Goal: Information Seeking & Learning: Find contact information

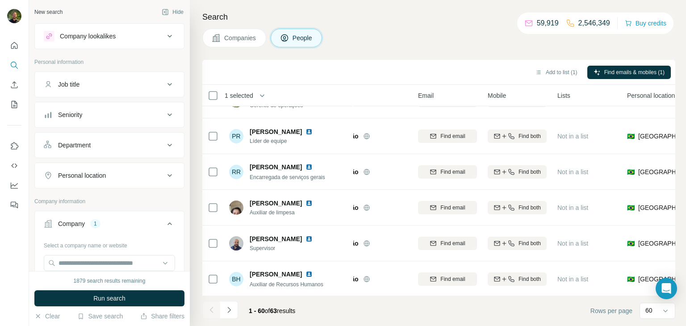
scroll to position [0, 40]
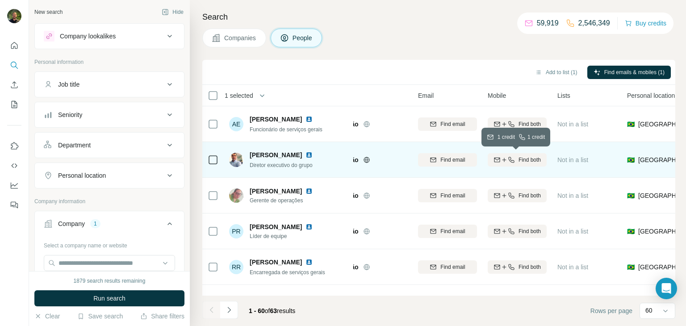
click at [499, 160] on icon "button" at bounding box center [497, 159] width 6 height 4
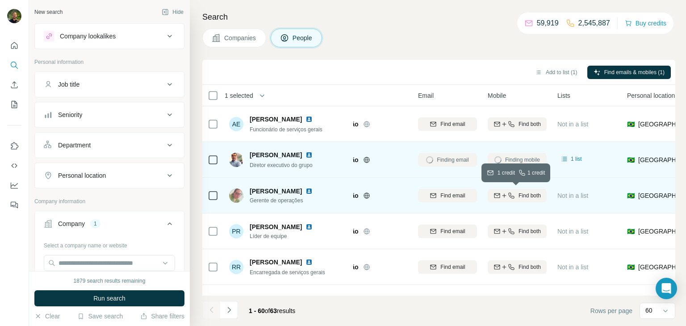
click at [508, 196] on icon "button" at bounding box center [511, 195] width 7 height 7
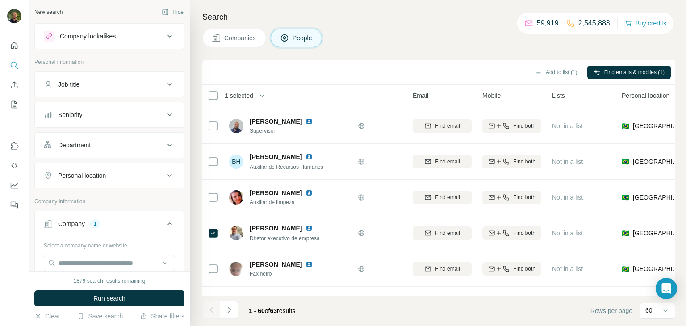
scroll to position [214, 46]
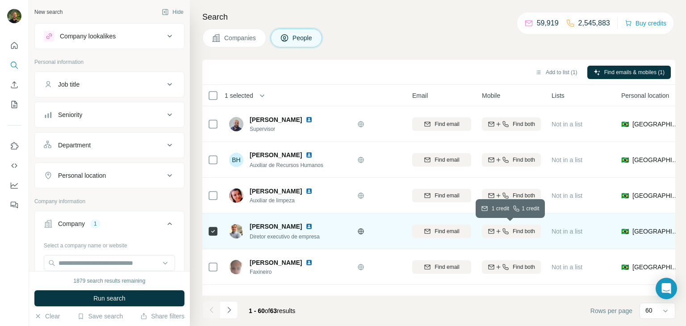
click at [502, 228] on icon "button" at bounding box center [505, 231] width 7 height 7
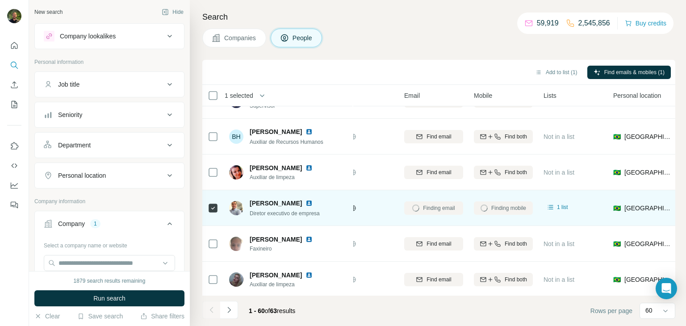
scroll to position [235, 54]
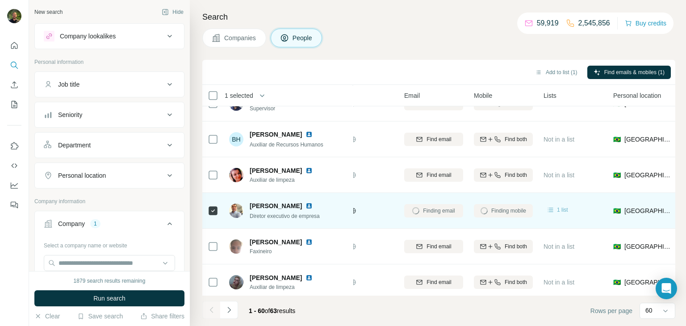
click at [563, 209] on span "1 list" at bounding box center [562, 210] width 11 height 8
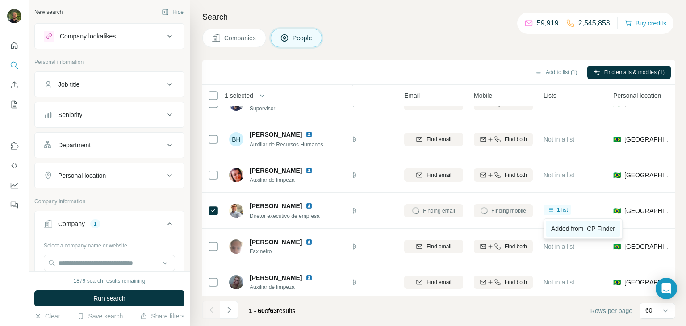
click at [565, 230] on span "Added from ICP Finder" at bounding box center [583, 228] width 64 height 7
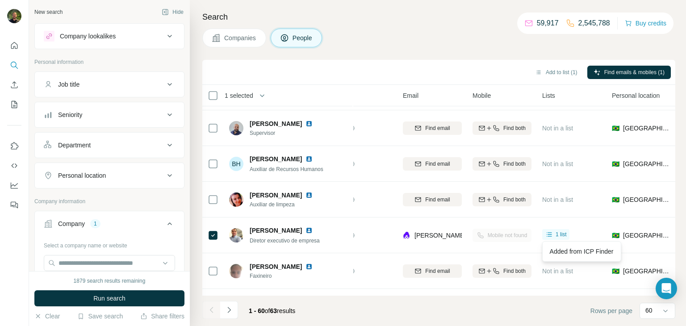
scroll to position [212, 55]
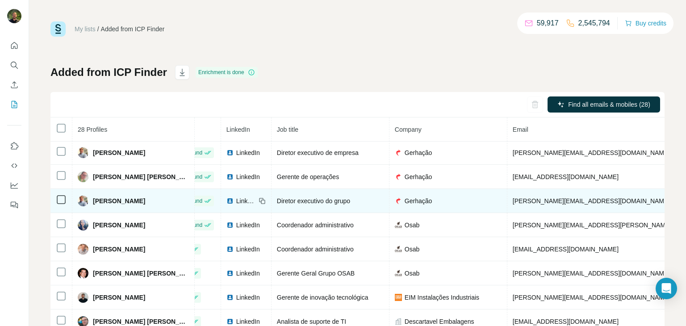
scroll to position [1, 0]
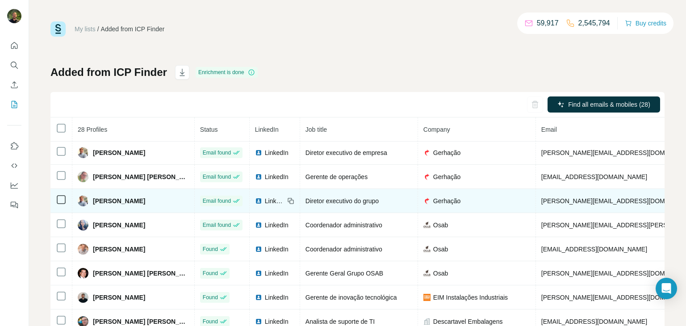
click at [109, 201] on span "[PERSON_NAME]" at bounding box center [119, 201] width 52 height 9
copy span "[PERSON_NAME]"
click at [542, 204] on span "[PERSON_NAME][EMAIL_ADDRESS][DOMAIN_NAME]" at bounding box center [620, 201] width 157 height 7
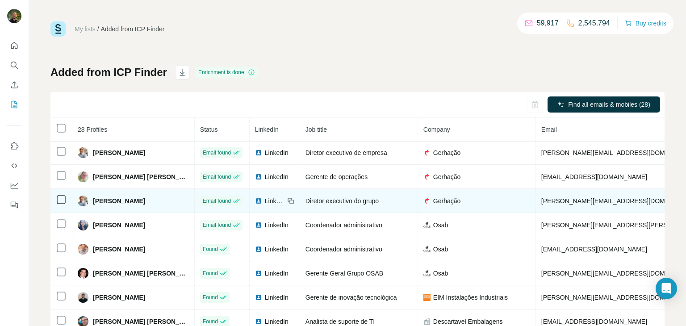
click at [542, 204] on span "[PERSON_NAME][EMAIL_ADDRESS][DOMAIN_NAME]" at bounding box center [620, 201] width 157 height 7
copy span "[PERSON_NAME][EMAIL_ADDRESS][DOMAIN_NAME]"
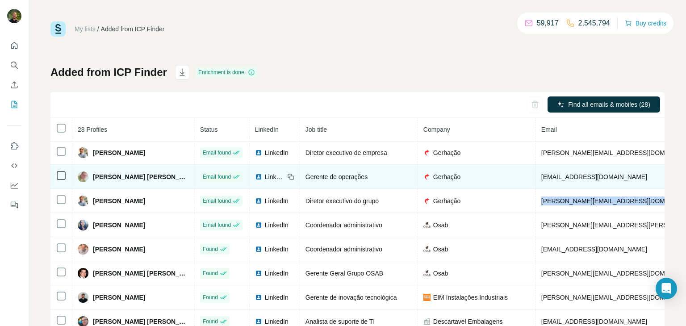
click at [103, 178] on span "[PERSON_NAME] [PERSON_NAME]" at bounding box center [141, 176] width 96 height 9
copy span "[PERSON_NAME] [PERSON_NAME]"
click at [542, 179] on span "[EMAIL_ADDRESS][DOMAIN_NAME]" at bounding box center [595, 176] width 106 height 7
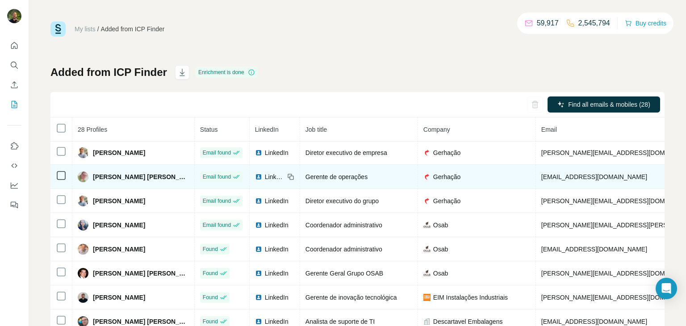
click at [542, 179] on span "[EMAIL_ADDRESS][DOMAIN_NAME]" at bounding box center [595, 176] width 106 height 7
copy span "[EMAIL_ADDRESS][DOMAIN_NAME]"
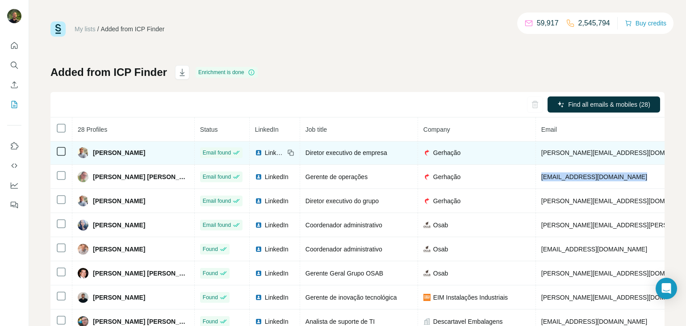
click at [109, 153] on span "[PERSON_NAME]" at bounding box center [119, 152] width 52 height 9
copy span "[PERSON_NAME]"
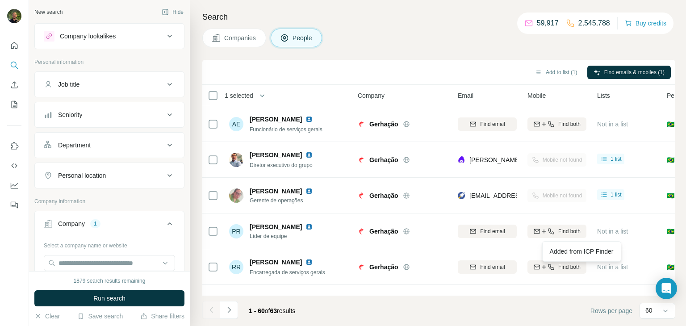
scroll to position [212, 55]
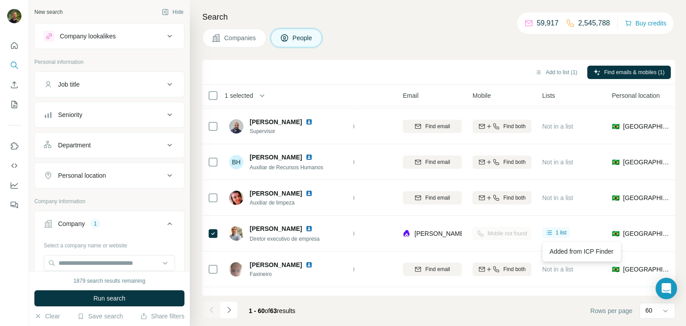
click at [221, 35] on button "Companies" at bounding box center [234, 38] width 64 height 19
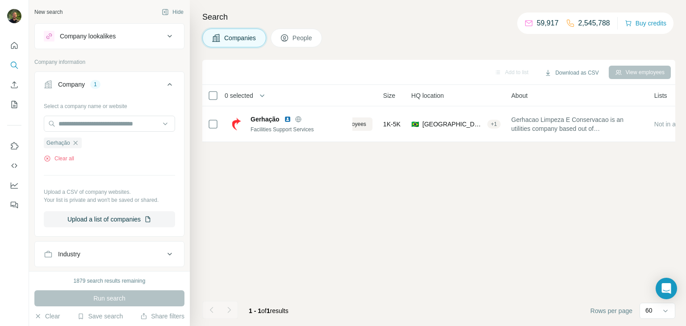
scroll to position [0, 55]
click at [78, 142] on icon "button" at bounding box center [75, 142] width 7 height 7
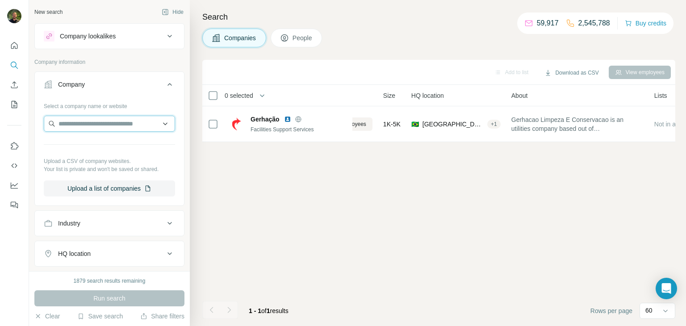
click at [74, 125] on input "text" at bounding box center [109, 124] width 131 height 16
paste input "**********"
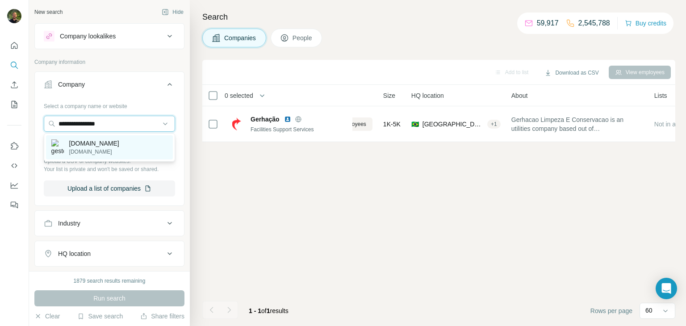
type input "**********"
click at [101, 148] on p "gestoradm.com.br" at bounding box center [94, 152] width 50 height 8
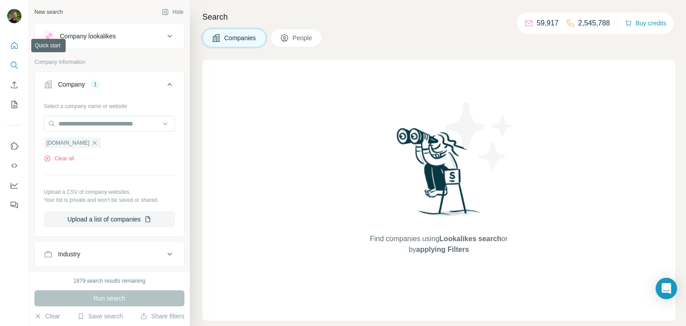
click at [13, 46] on icon "Quick start" at bounding box center [14, 45] width 7 height 7
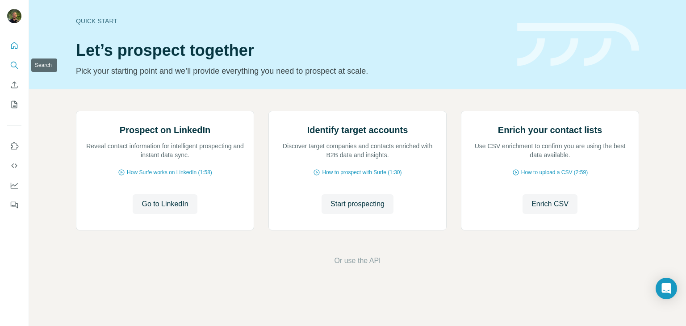
click at [19, 68] on button "Search" at bounding box center [14, 65] width 14 height 16
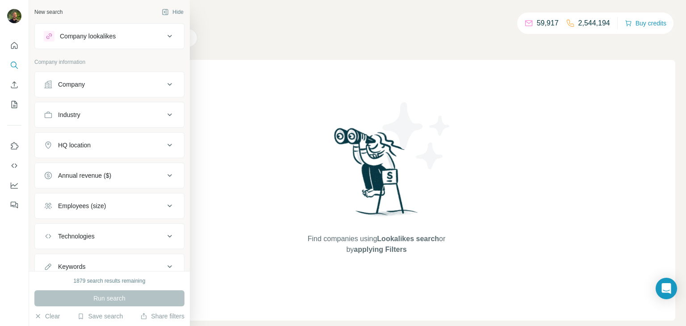
click at [76, 84] on div "Company" at bounding box center [71, 84] width 27 height 9
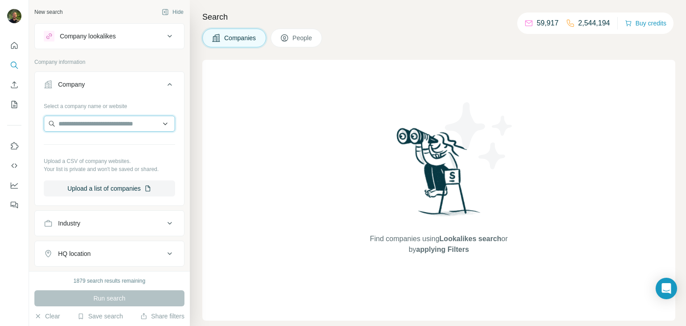
click at [98, 121] on input "text" at bounding box center [109, 124] width 131 height 16
paste input "**********"
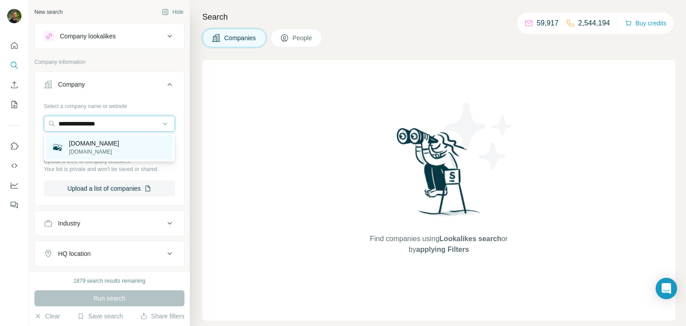
type input "**********"
click at [102, 146] on p "gestoradm.com.br" at bounding box center [94, 143] width 50 height 9
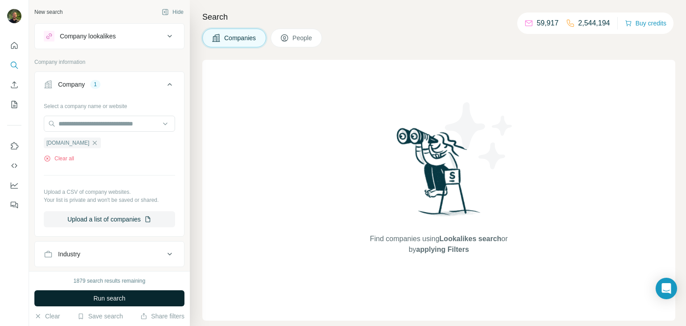
click at [109, 295] on span "Run search" at bounding box center [109, 298] width 32 height 9
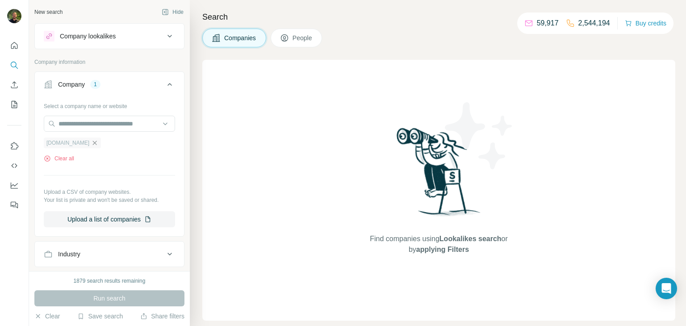
click at [97, 144] on icon "button" at bounding box center [94, 142] width 7 height 7
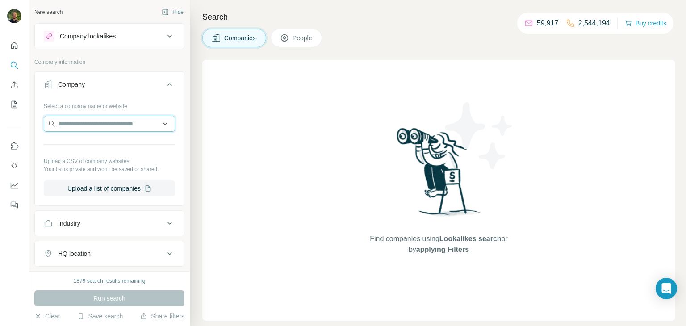
click at [84, 125] on input "text" at bounding box center [109, 124] width 131 height 16
paste input "**********"
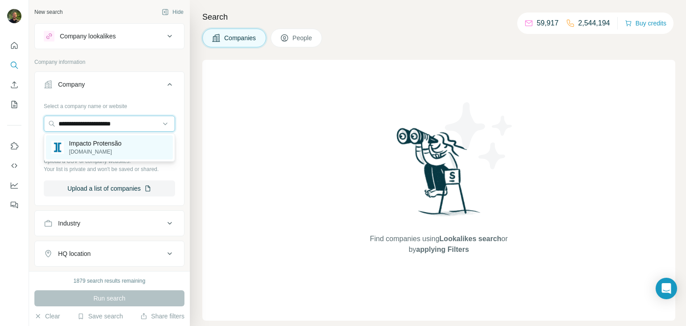
type input "**********"
click at [83, 145] on p "Impacto Protensão" at bounding box center [95, 143] width 53 height 9
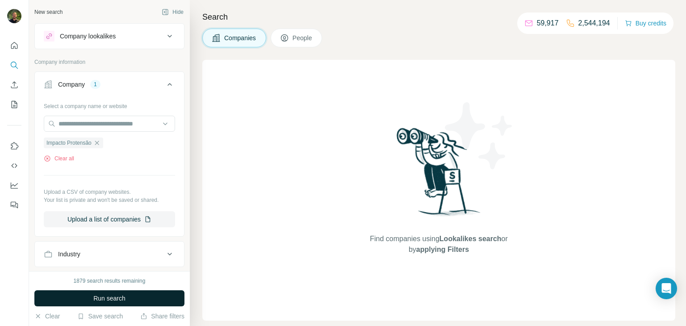
click at [122, 294] on span "Run search" at bounding box center [109, 298] width 32 height 9
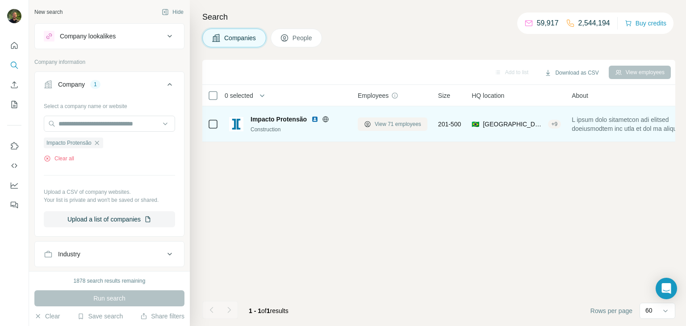
click at [372, 121] on button "View 71 employees" at bounding box center [393, 124] width 70 height 13
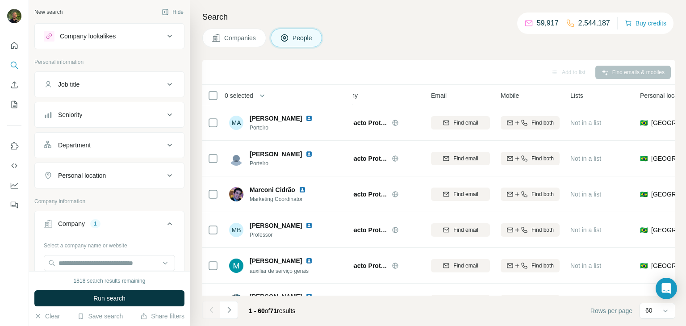
scroll to position [1646, 27]
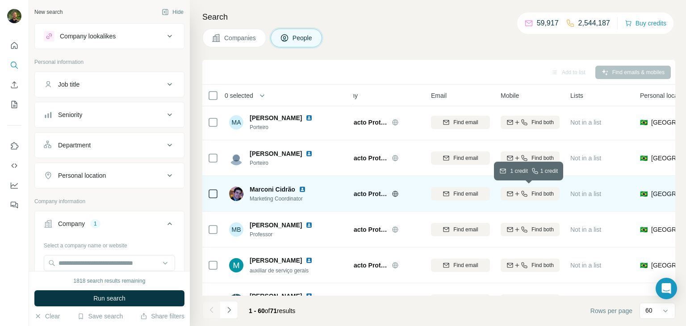
click at [514, 195] on icon "button" at bounding box center [517, 193] width 7 height 7
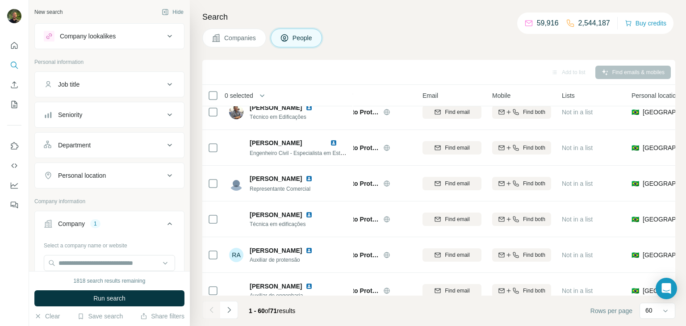
scroll to position [1955, 35]
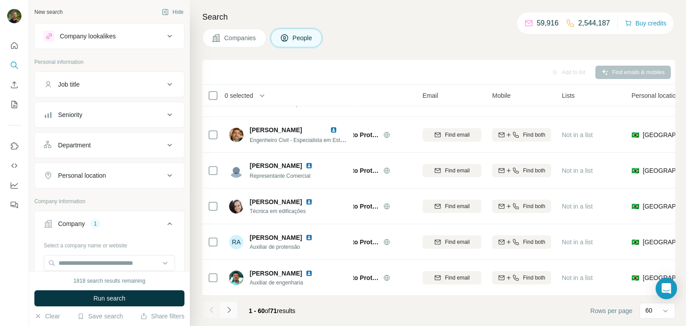
click at [231, 312] on icon "Navigate to next page" at bounding box center [229, 310] width 9 height 9
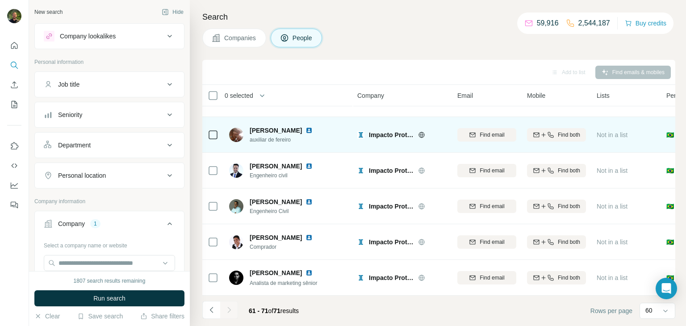
scroll to position [0, 0]
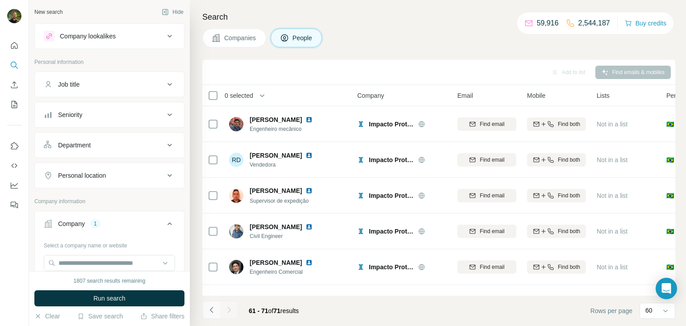
click at [209, 307] on icon "Navigate to previous page" at bounding box center [211, 310] width 9 height 9
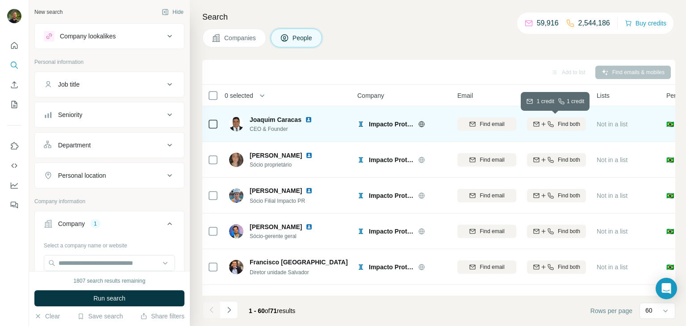
click at [561, 123] on span "Find both" at bounding box center [569, 124] width 22 height 8
